Goal: Task Accomplishment & Management: Manage account settings

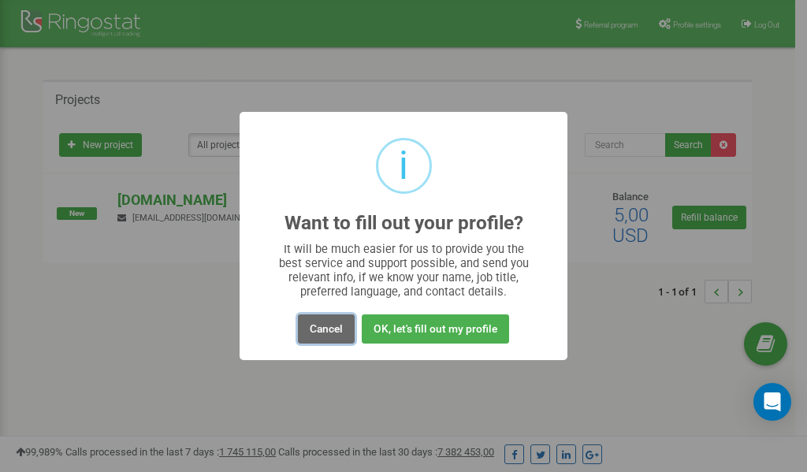
click at [329, 332] on button "Cancel" at bounding box center [326, 328] width 57 height 29
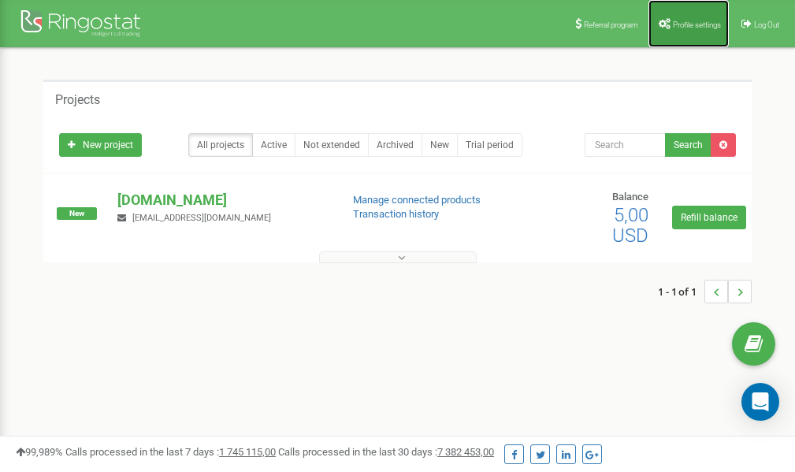
click at [684, 25] on span "Profile settings" at bounding box center [697, 24] width 48 height 9
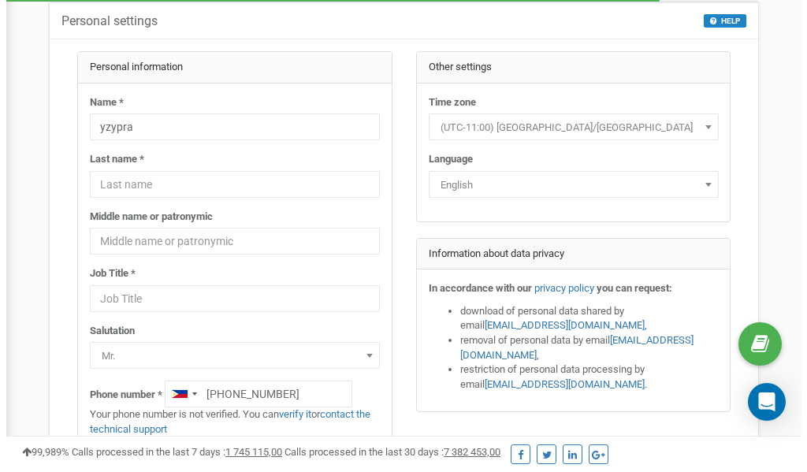
scroll to position [79, 0]
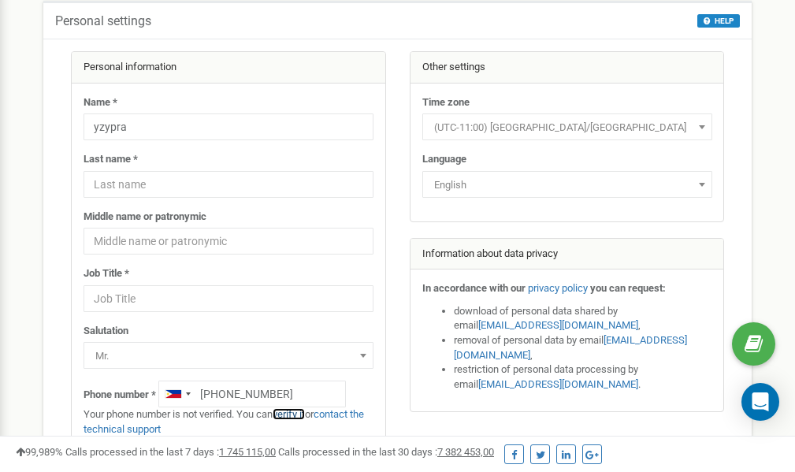
click at [299, 417] on link "verify it" at bounding box center [289, 414] width 32 height 12
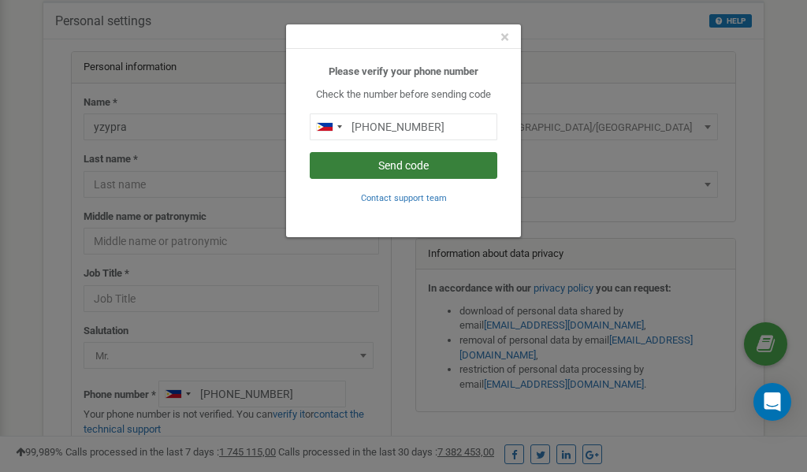
click at [428, 163] on button "Send code" at bounding box center [404, 165] width 188 height 27
